Goal: Communication & Community: Answer question/provide support

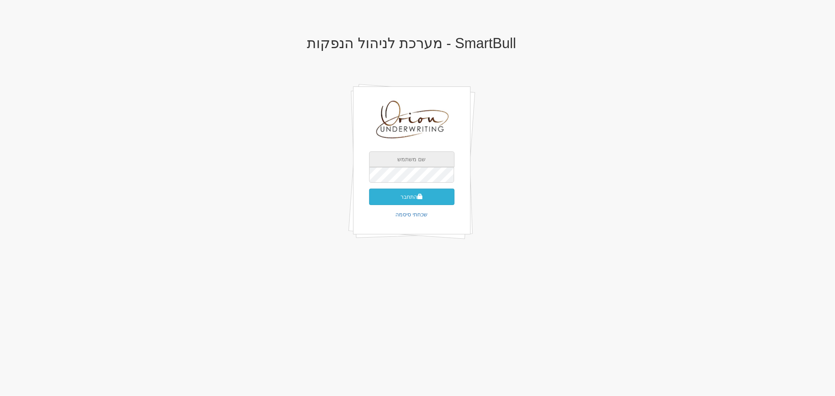
type input "[EMAIL_ADDRESS][DOMAIN_NAME]"
click at [398, 193] on button "התחבר" at bounding box center [411, 197] width 85 height 16
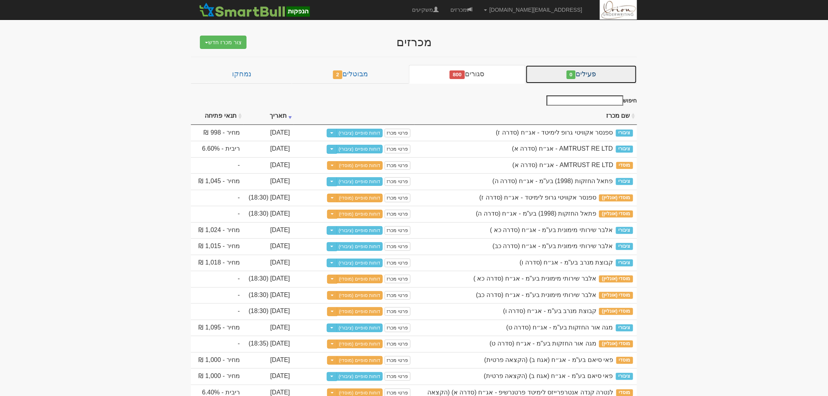
click at [599, 76] on link "פעילים 0" at bounding box center [582, 74] width 112 height 19
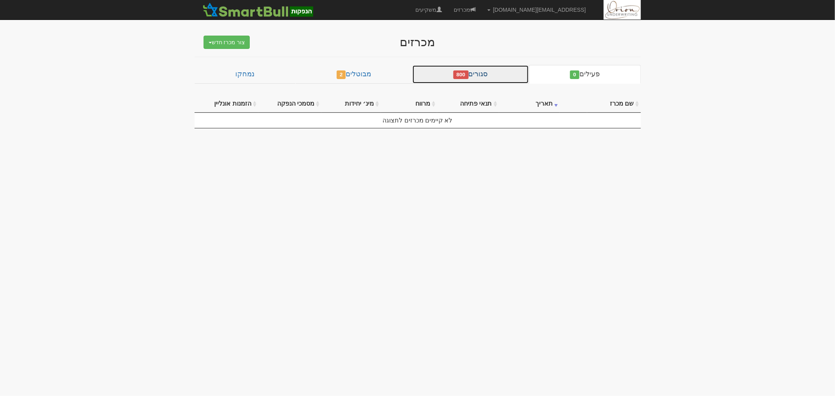
click at [458, 77] on span "800" at bounding box center [460, 74] width 15 height 9
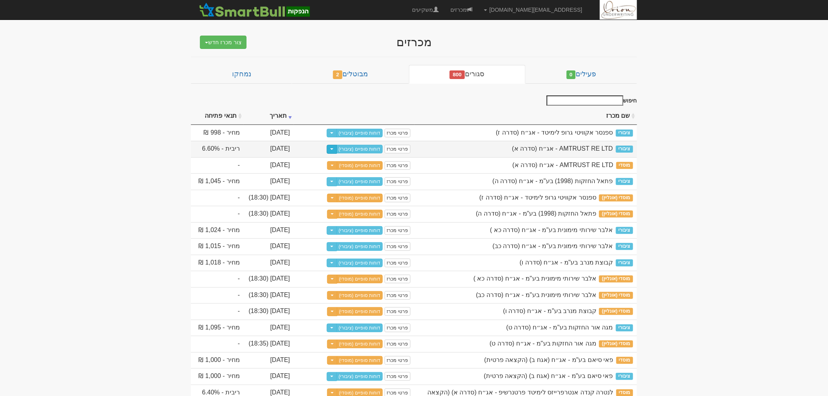
click at [337, 148] on button "Toggle Dropdown" at bounding box center [332, 149] width 10 height 9
click at [361, 147] on link "דוחות סופיים (ציבורי)" at bounding box center [360, 149] width 47 height 9
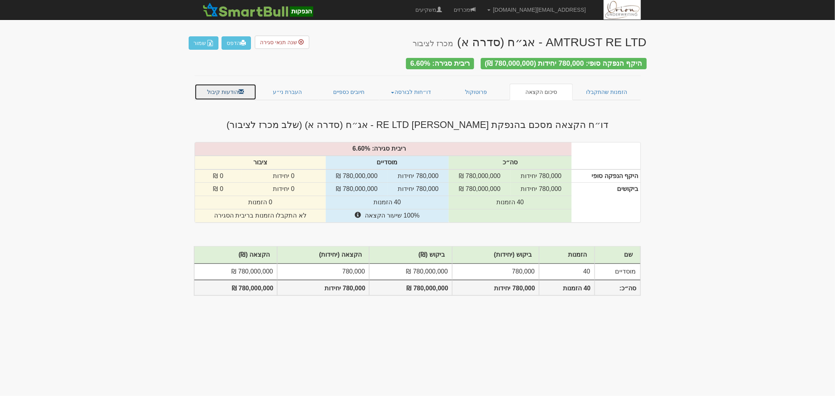
click at [236, 89] on link "הודעות קיבול" at bounding box center [225, 92] width 62 height 16
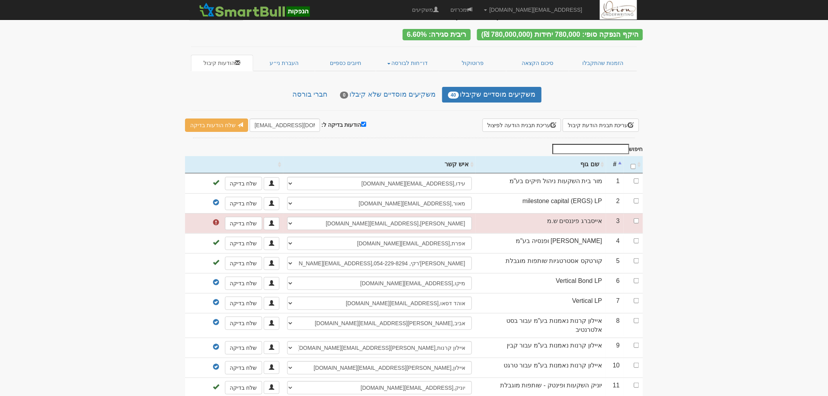
scroll to position [43, 0]
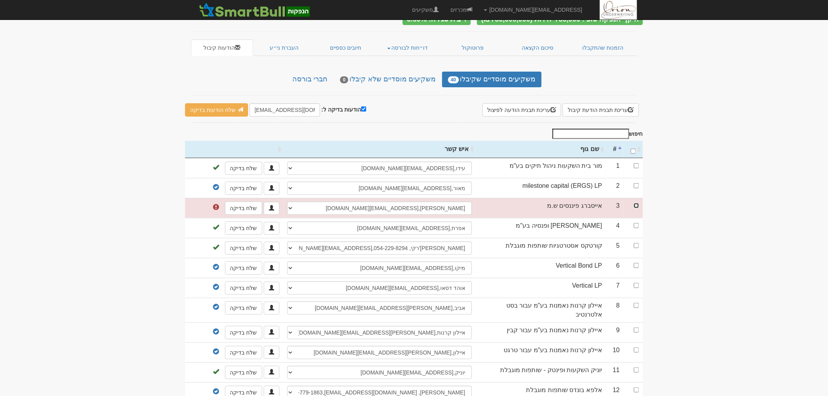
click at [637, 204] on input "checkbox" at bounding box center [636, 205] width 5 height 5
checkbox input "true"
click at [218, 204] on span at bounding box center [216, 207] width 6 height 6
click at [272, 208] on link at bounding box center [272, 208] width 16 height 13
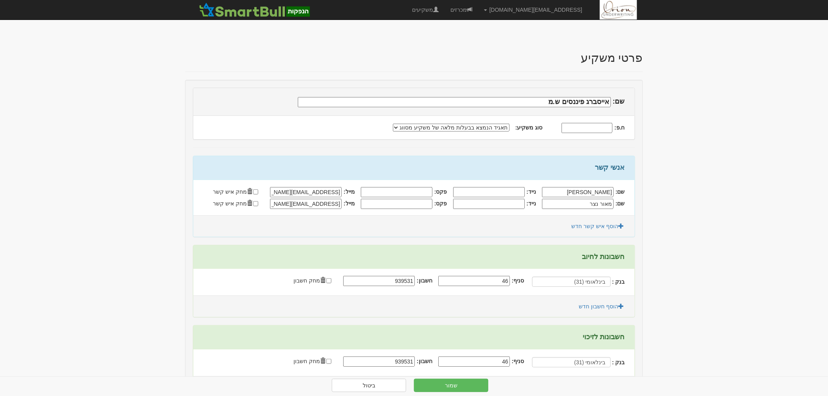
drag, startPoint x: 301, startPoint y: 191, endPoint x: 355, endPoint y: 189, distance: 54.0
click at [355, 188] on div "מייל: [EMAIL_ADDRESS][DOMAIN_NAME]" at bounding box center [409, 188] width 432 height 0
click at [329, 201] on input "conrol@iceb.co.il" at bounding box center [306, 204] width 72 height 10
click at [502, 193] on input "נייד:" at bounding box center [489, 192] width 72 height 10
click at [499, 197] on div "שם: מאור נייד:" at bounding box center [409, 192] width 432 height 12
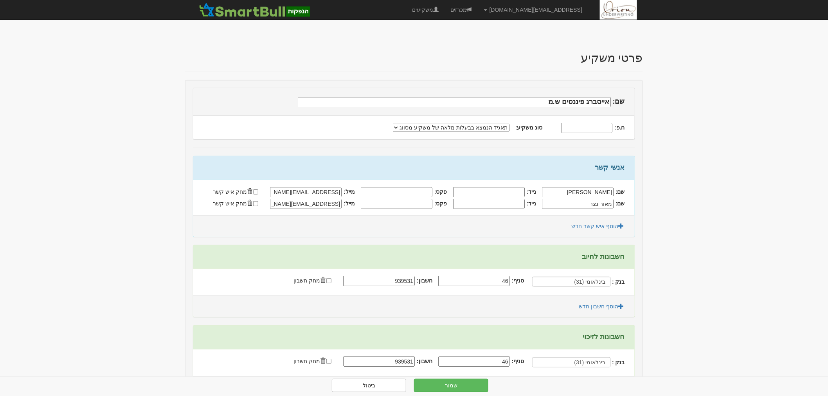
click at [497, 200] on input "נייד:" at bounding box center [489, 204] width 72 height 10
click at [400, 192] on input "פקס:" at bounding box center [397, 192] width 72 height 10
click at [488, 192] on input "נייד:" at bounding box center [489, 192] width 72 height 10
drag, startPoint x: 329, startPoint y: 191, endPoint x: 344, endPoint y: 191, distance: 14.5
click at [342, 191] on input "[EMAIL_ADDRESS][DOMAIN_NAME]" at bounding box center [306, 192] width 72 height 10
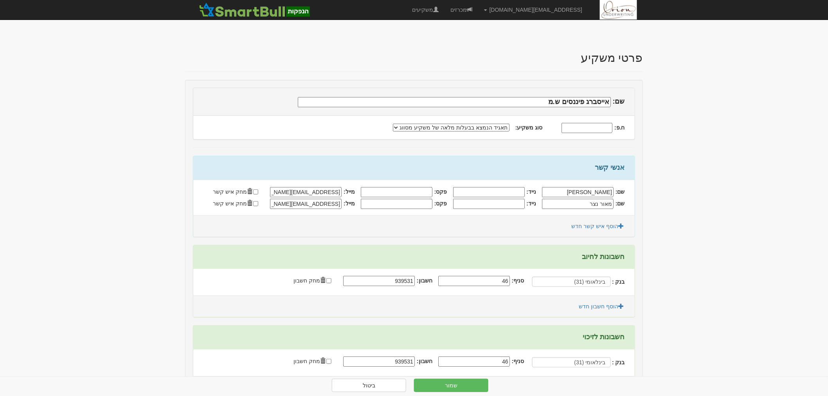
click at [343, 209] on div "שם: מאור נצר נייד: conrol@iceb.co.il" at bounding box center [409, 204] width 432 height 12
click at [304, 193] on input "[EMAIL_ADDRESS][DOMAIN_NAME]" at bounding box center [306, 192] width 72 height 10
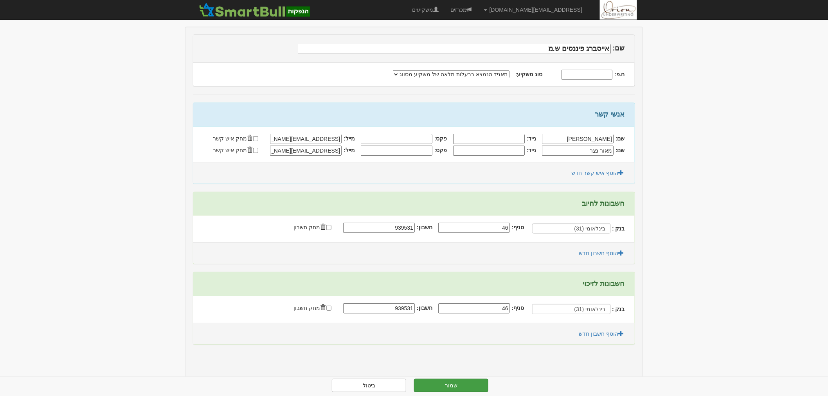
scroll to position [56, 0]
click at [478, 387] on button "שמור" at bounding box center [451, 385] width 74 height 13
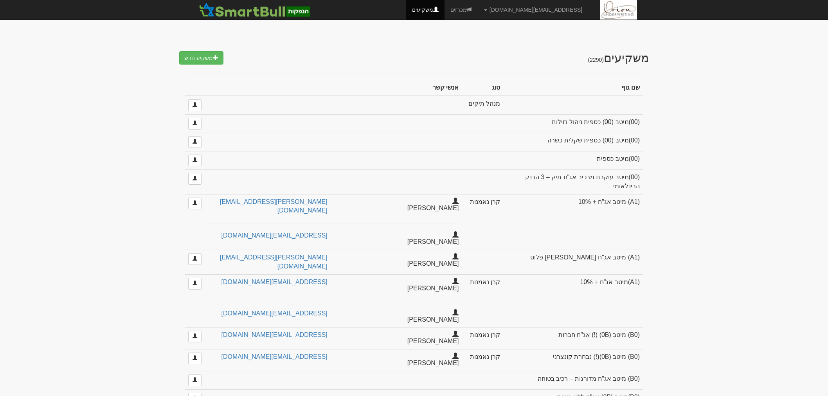
select select "25"
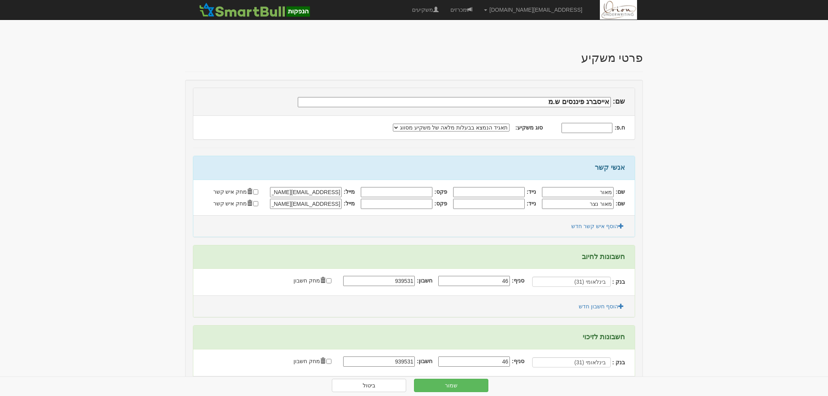
scroll to position [56, 0]
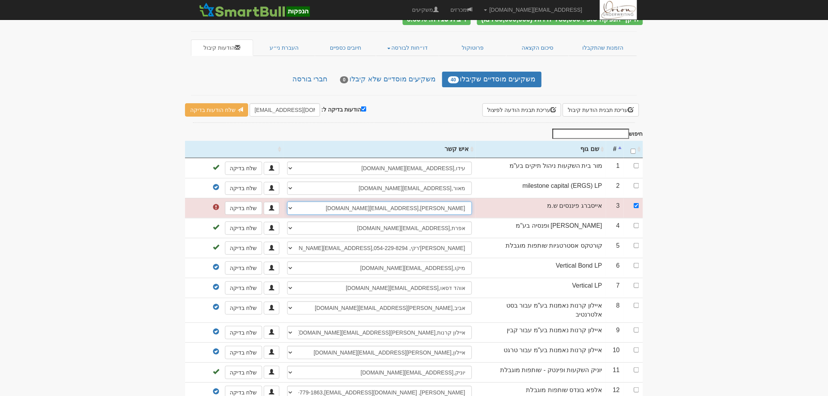
click at [296, 208] on select "[PERSON_NAME], [PERSON_NAME][EMAIL_ADDRESS][DOMAIN_NAME] [PERSON_NAME], [EMAIL_…" at bounding box center [379, 208] width 185 height 13
select select "677c143c4fa715e6f0f46680"
click at [287, 202] on select "מאור, maor@iceb.co.il מאור נצר, conrol@iceb.co.il ────────── איש קשר חדש" at bounding box center [379, 208] width 185 height 13
click at [361, 107] on input "הודעות בדיקה ל:" at bounding box center [363, 108] width 5 height 5
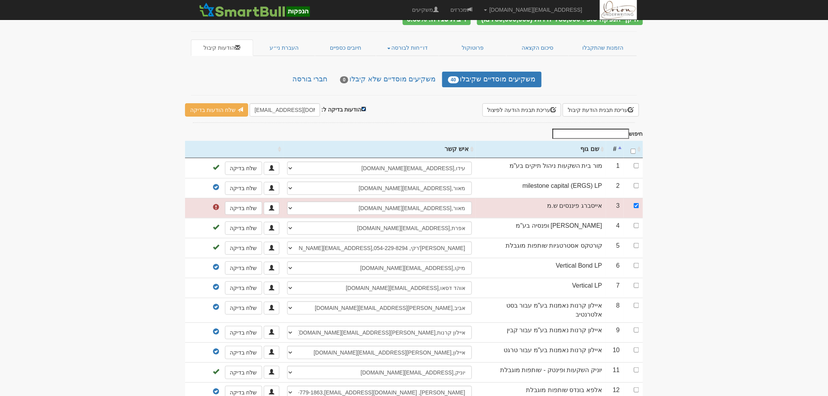
checkbox input "false"
click at [233, 112] on link "שלח הודעות למשקיעים" at bounding box center [221, 109] width 72 height 13
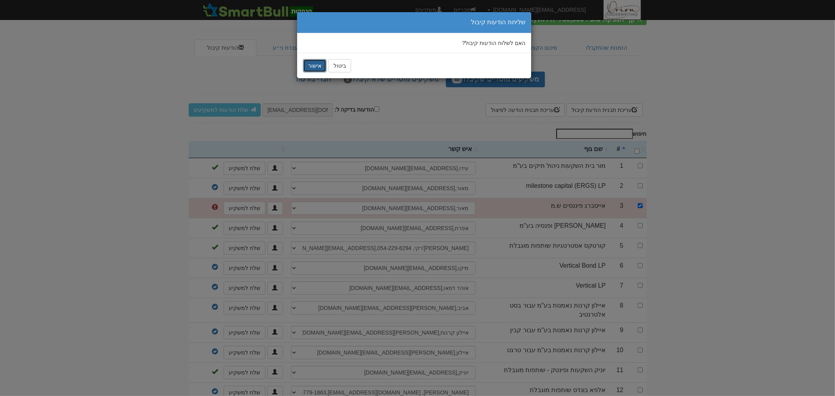
click at [319, 69] on button "אישור" at bounding box center [314, 65] width 23 height 13
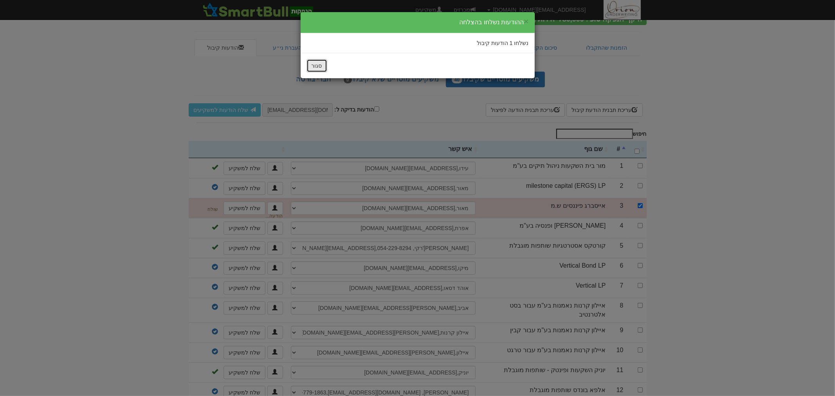
click at [318, 65] on button "סגור" at bounding box center [316, 65] width 21 height 13
